Goal: Understand process/instructions

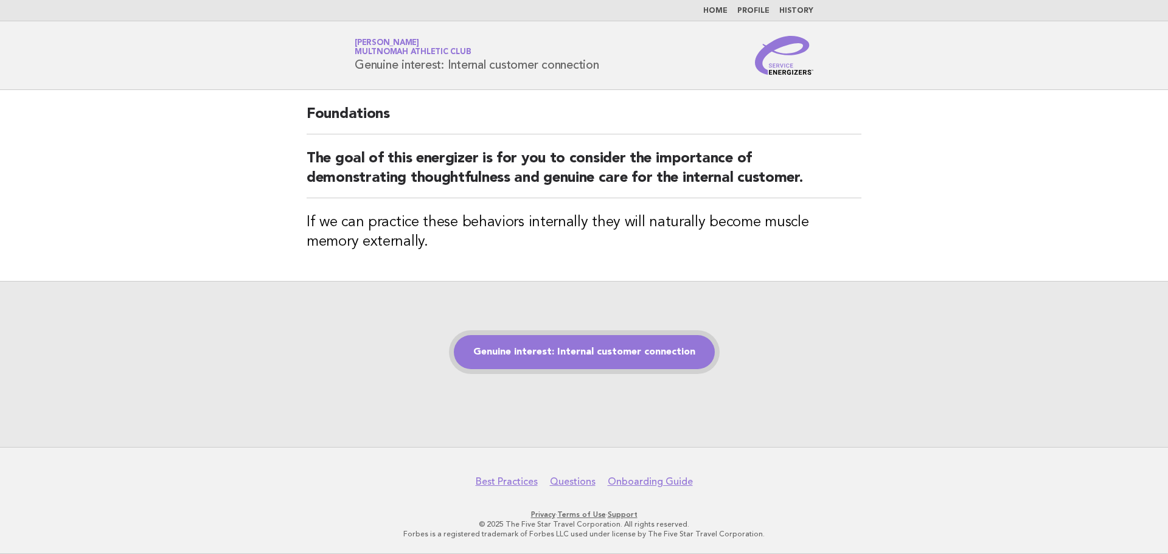
click at [585, 355] on link "Genuine interest: Internal customer connection" at bounding box center [584, 352] width 261 height 34
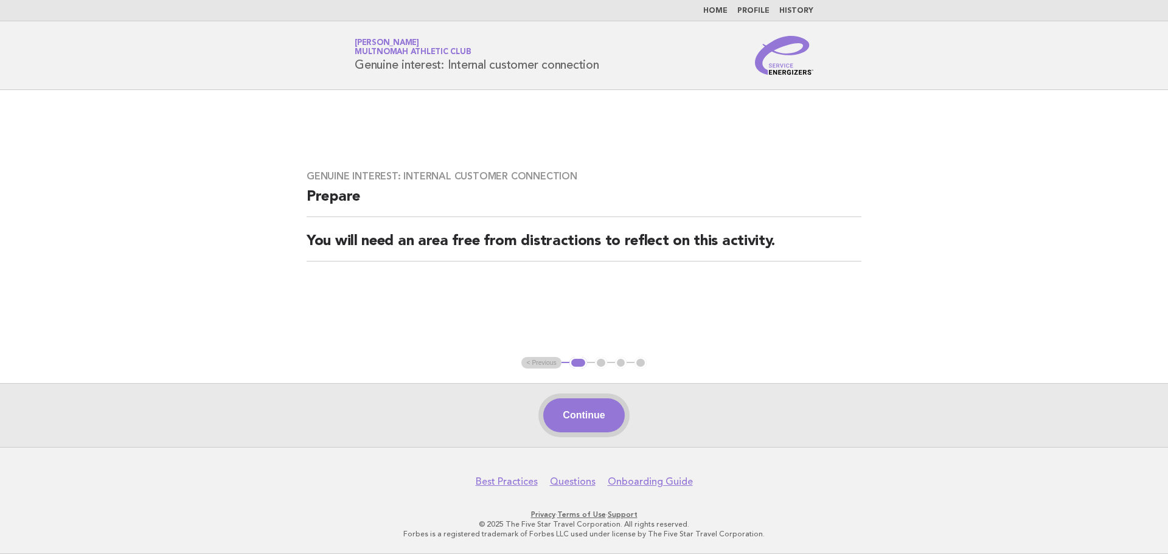
click at [592, 418] on button "Continue" at bounding box center [583, 415] width 81 height 34
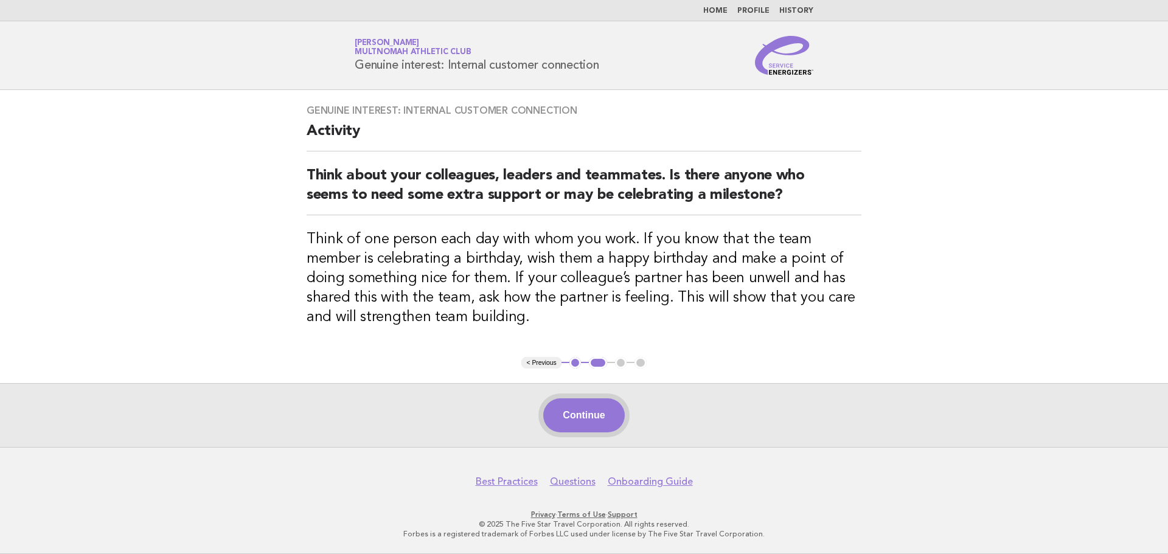
click at [591, 410] on button "Continue" at bounding box center [583, 415] width 81 height 34
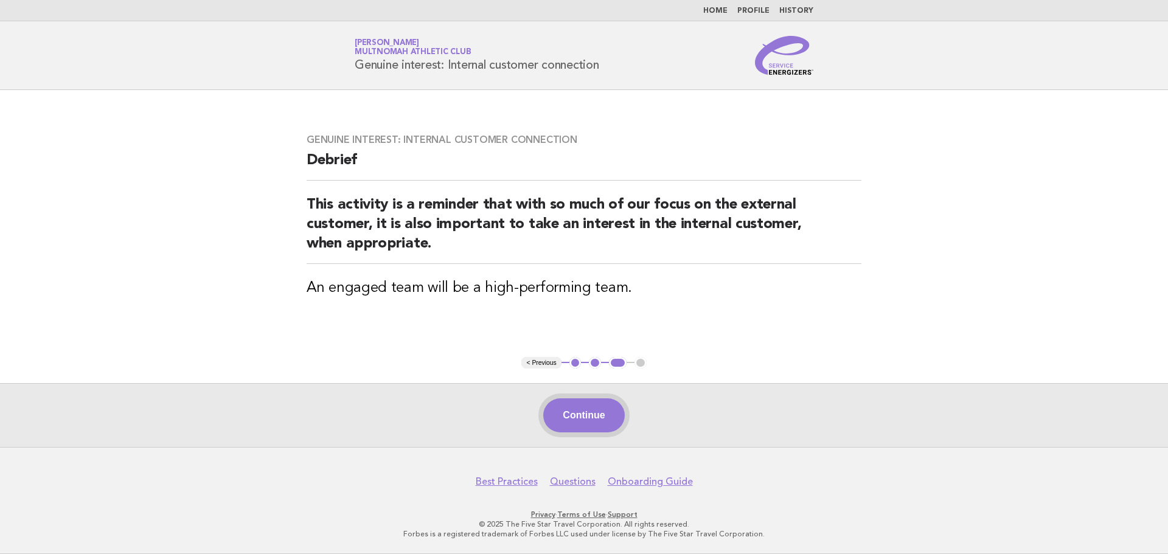
click at [591, 406] on button "Continue" at bounding box center [583, 415] width 81 height 34
